Goal: Task Accomplishment & Management: Use online tool/utility

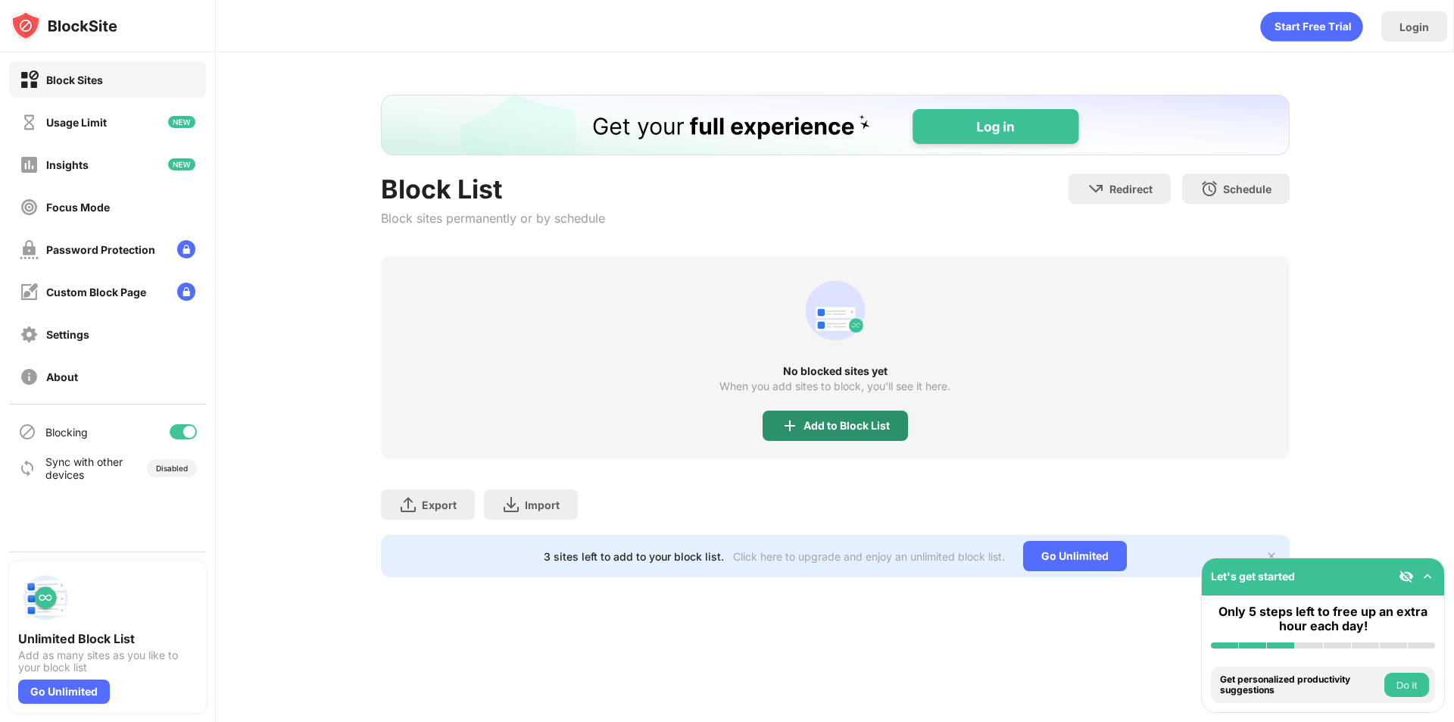
click at [829, 423] on div "Add to Block List" at bounding box center [847, 426] width 86 height 12
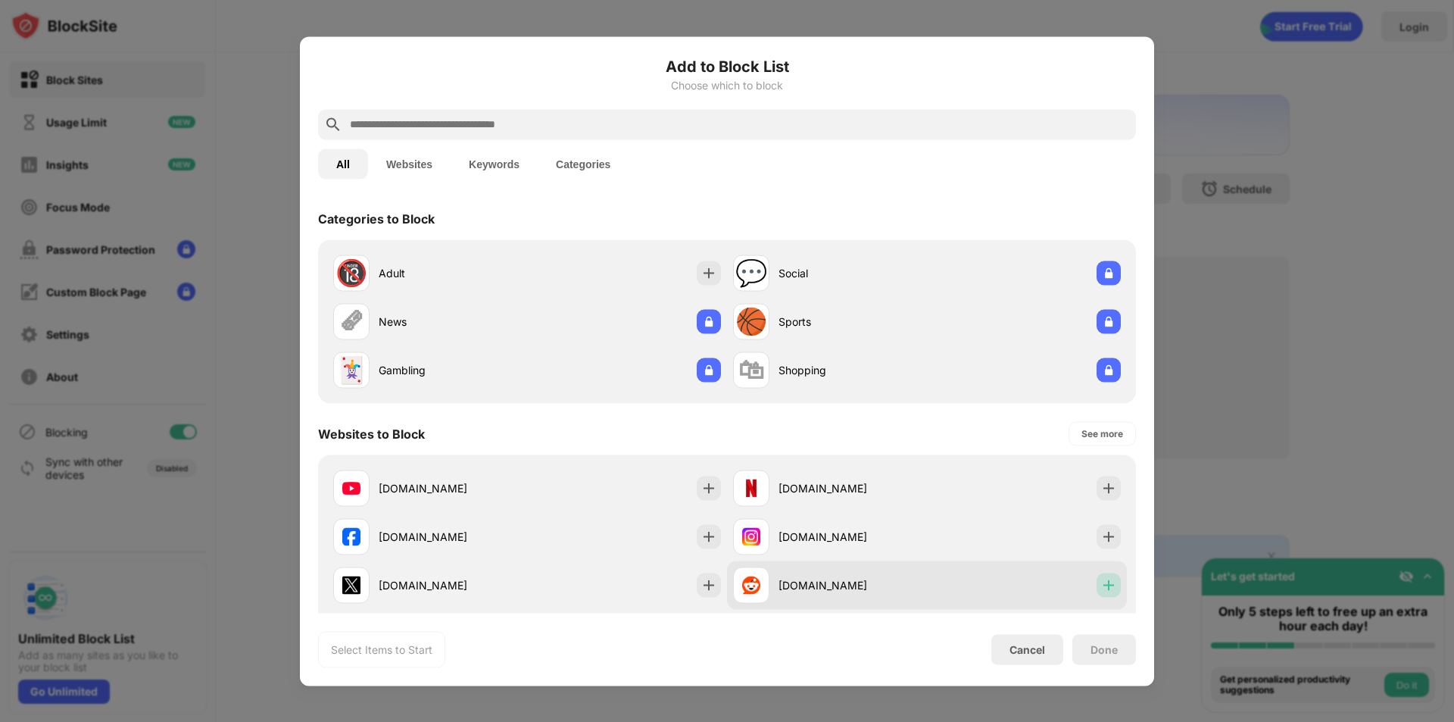
click at [1101, 583] on img at bounding box center [1108, 584] width 15 height 15
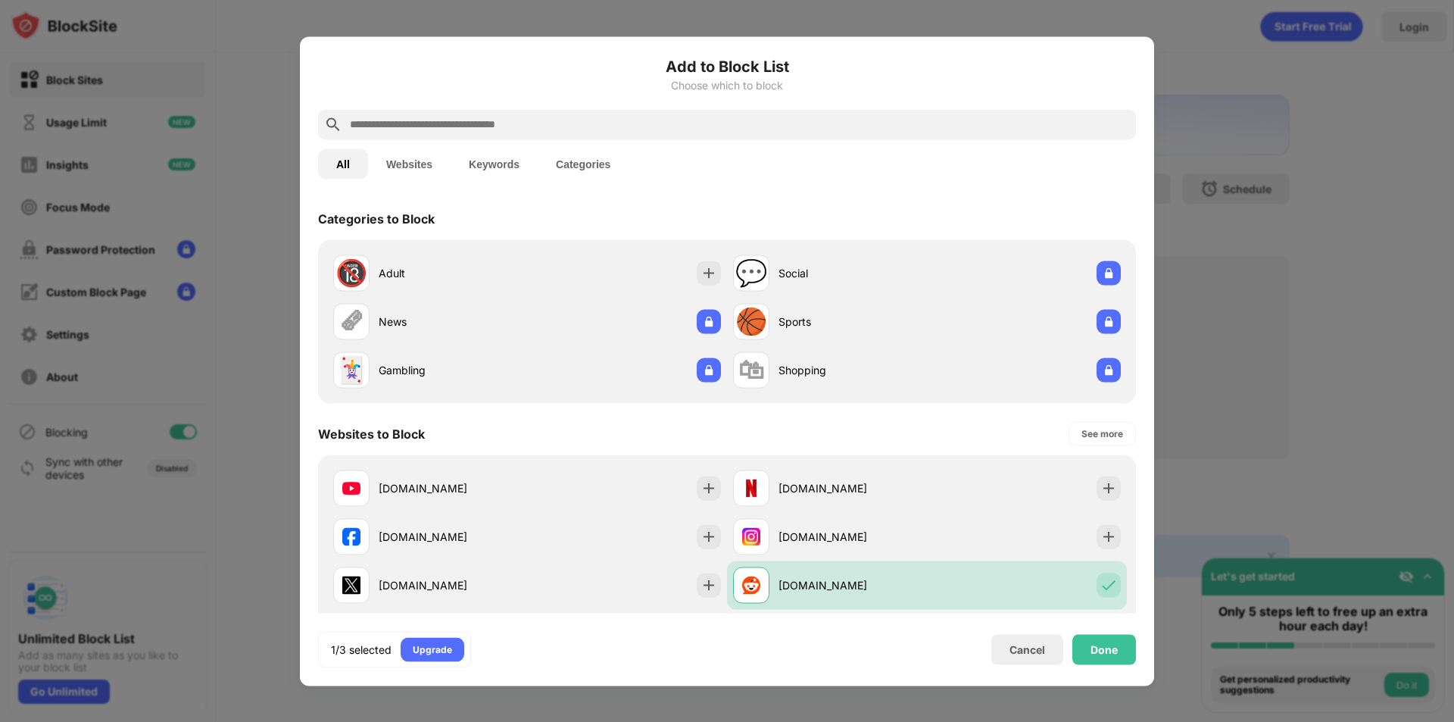
click at [1117, 658] on div "Done" at bounding box center [1105, 649] width 64 height 30
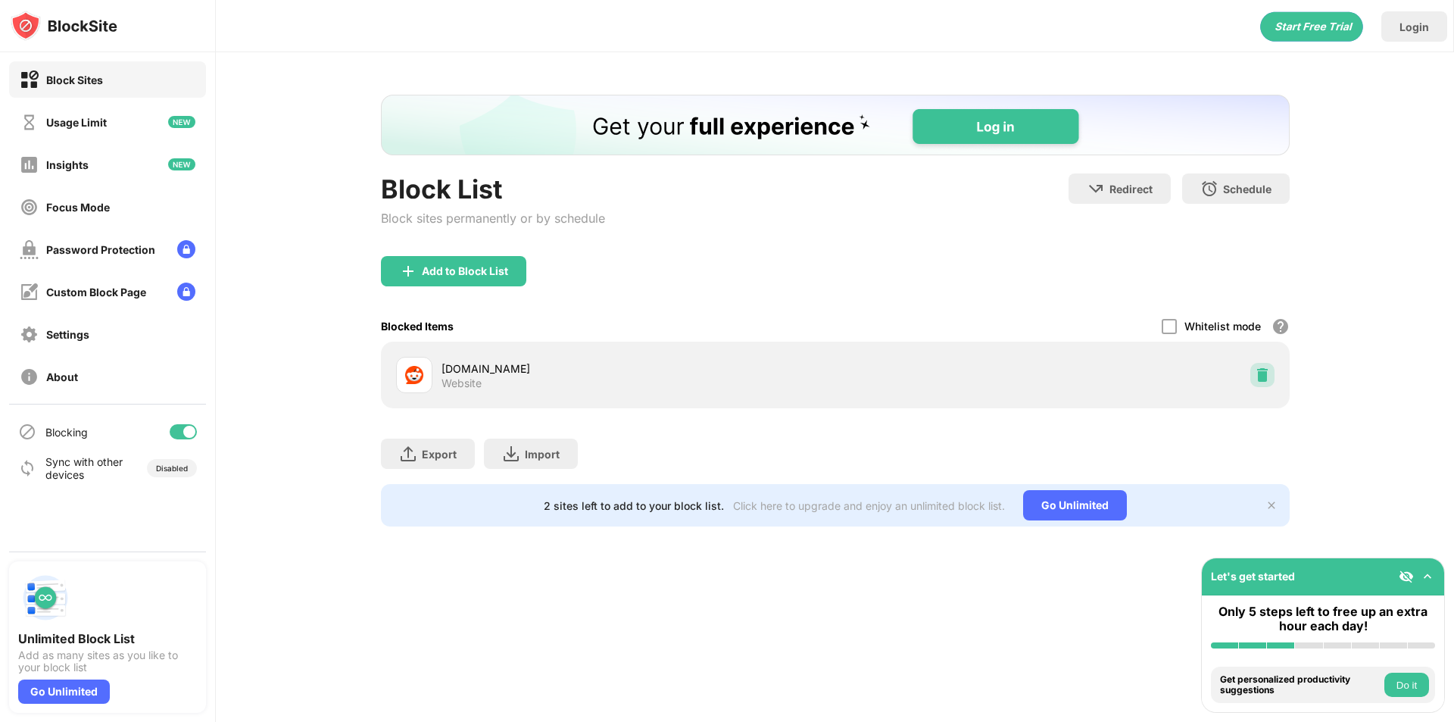
click at [1265, 373] on img at bounding box center [1262, 374] width 15 height 15
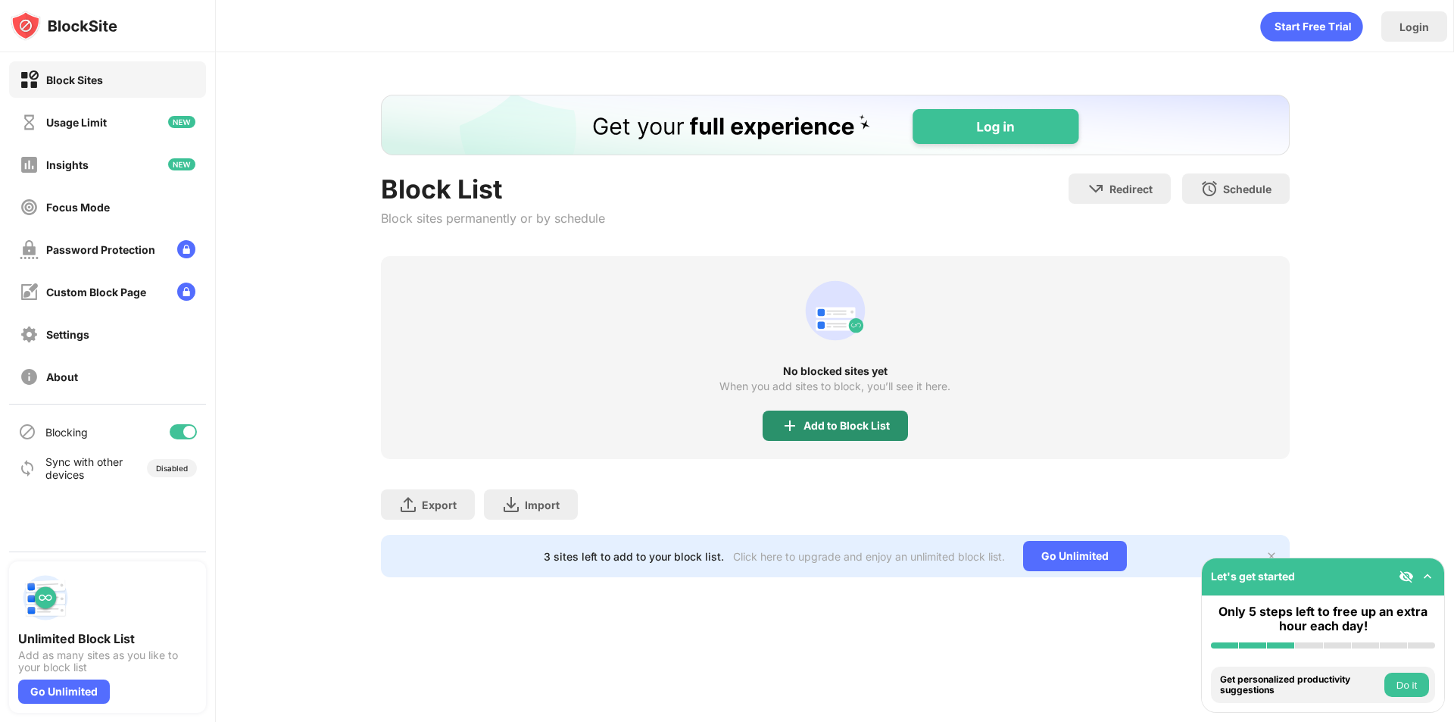
click at [861, 422] on div "Add to Block List" at bounding box center [847, 426] width 86 height 12
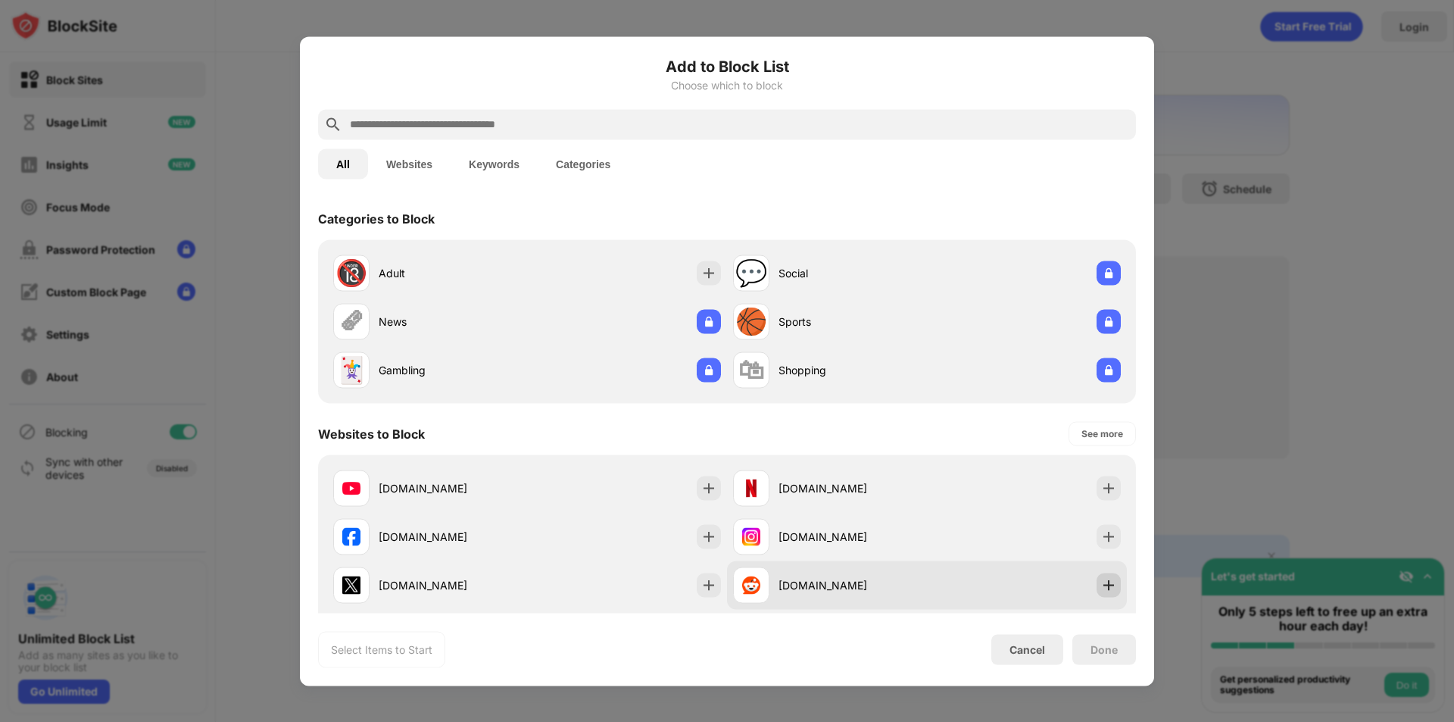
click at [1101, 584] on img at bounding box center [1108, 584] width 15 height 15
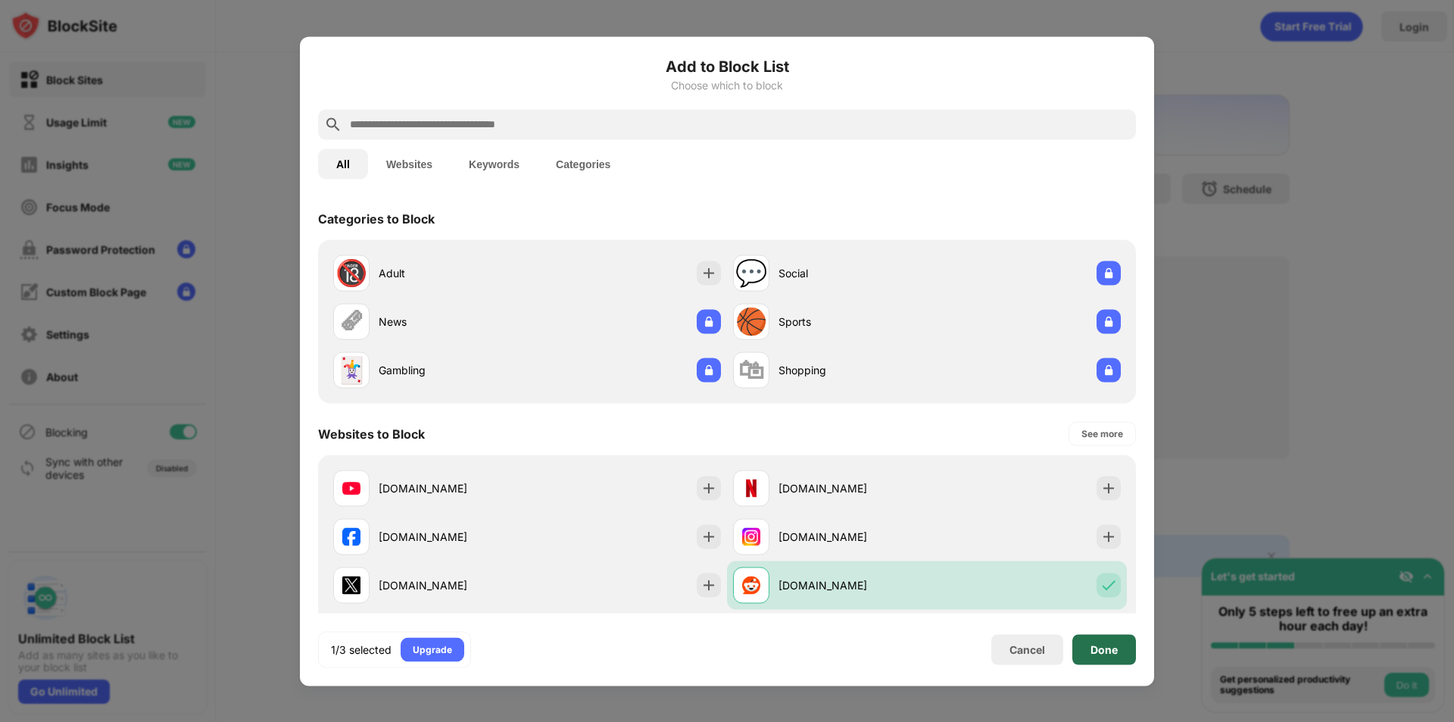
click at [1113, 649] on div "Done" at bounding box center [1104, 649] width 27 height 12
